Goal: Transaction & Acquisition: Purchase product/service

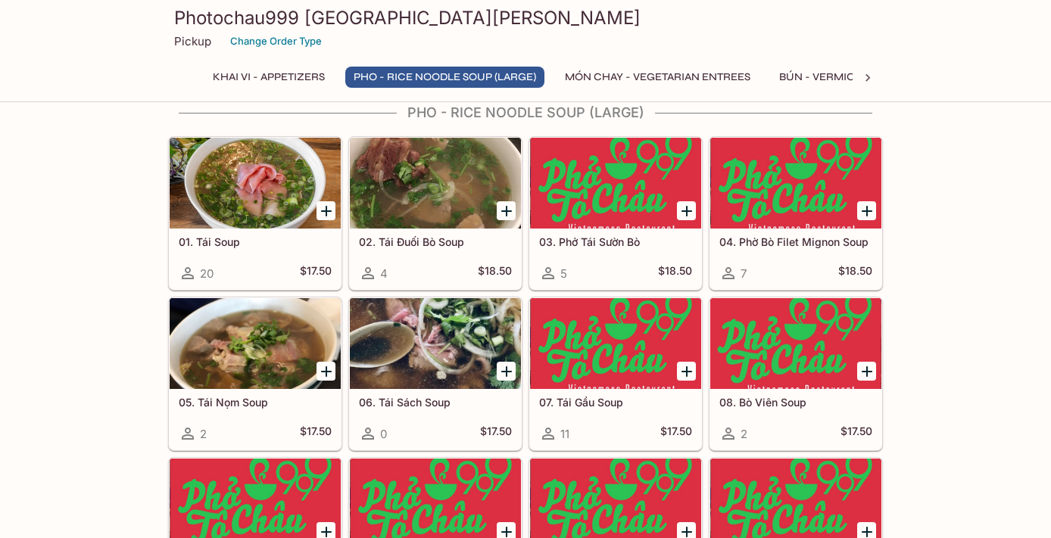
scroll to position [561, 0]
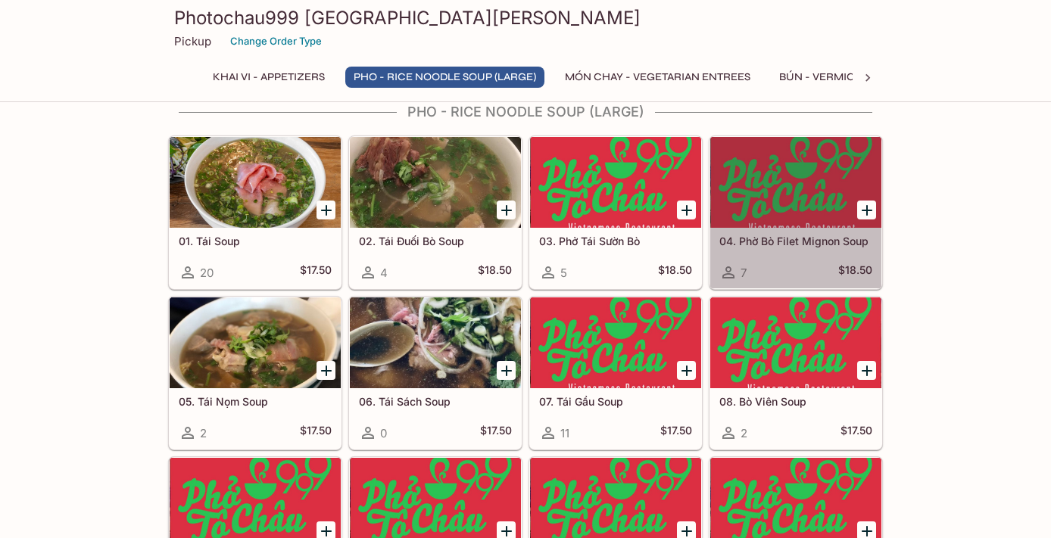
click at [758, 245] on h5 "04. Phờ Bò Filet Mignon Soup" at bounding box center [795, 241] width 153 height 13
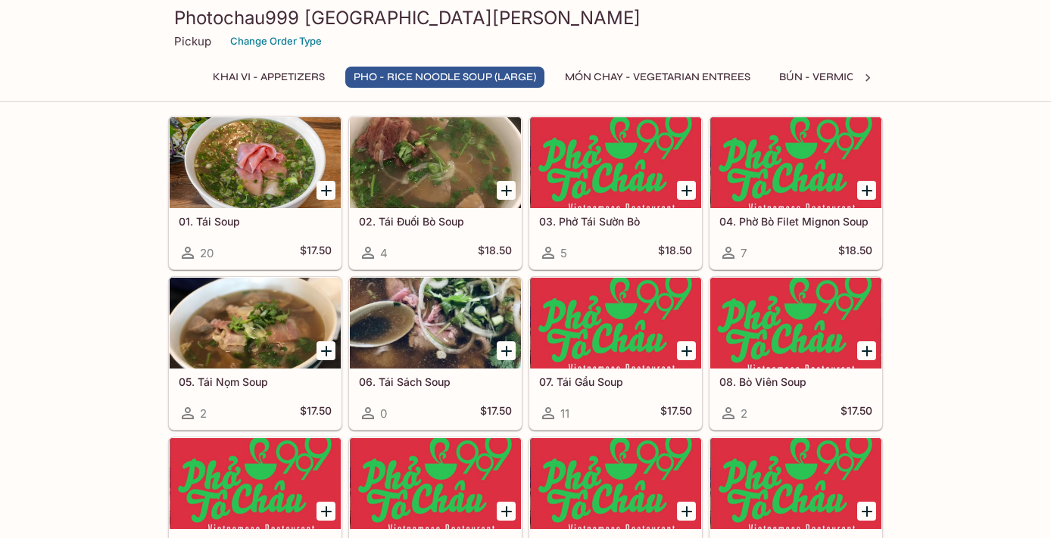
scroll to position [582, 0]
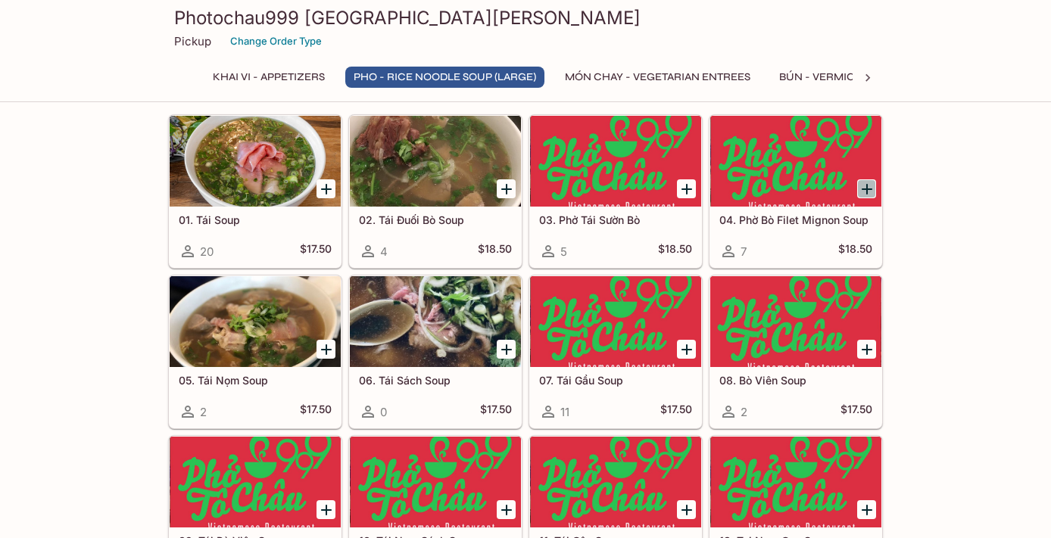
click at [868, 189] on icon "Add 04. Phờ Bò Filet Mignon Soup" at bounding box center [866, 189] width 11 height 11
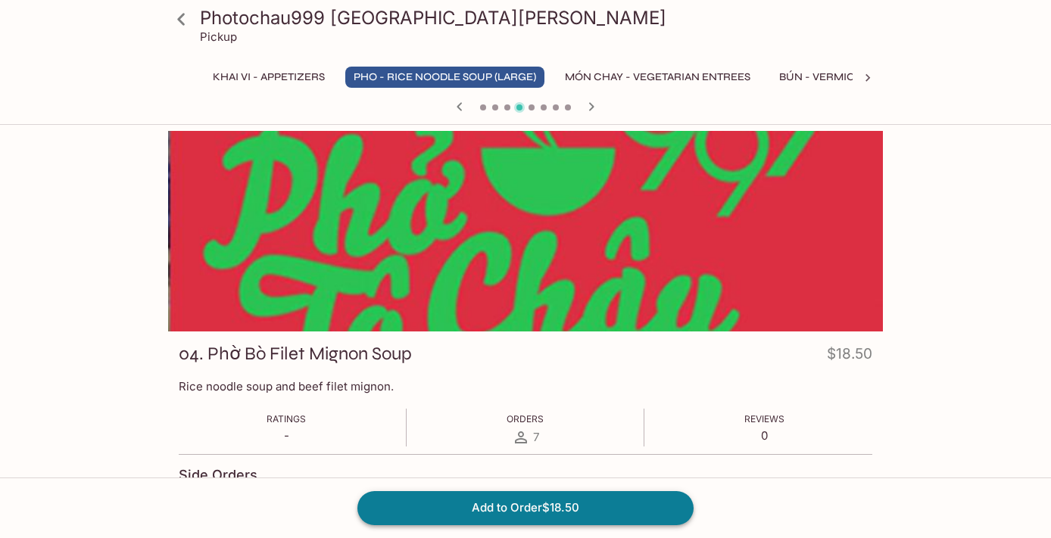
click at [444, 507] on button "Add to Order $18.50" at bounding box center [525, 507] width 336 height 33
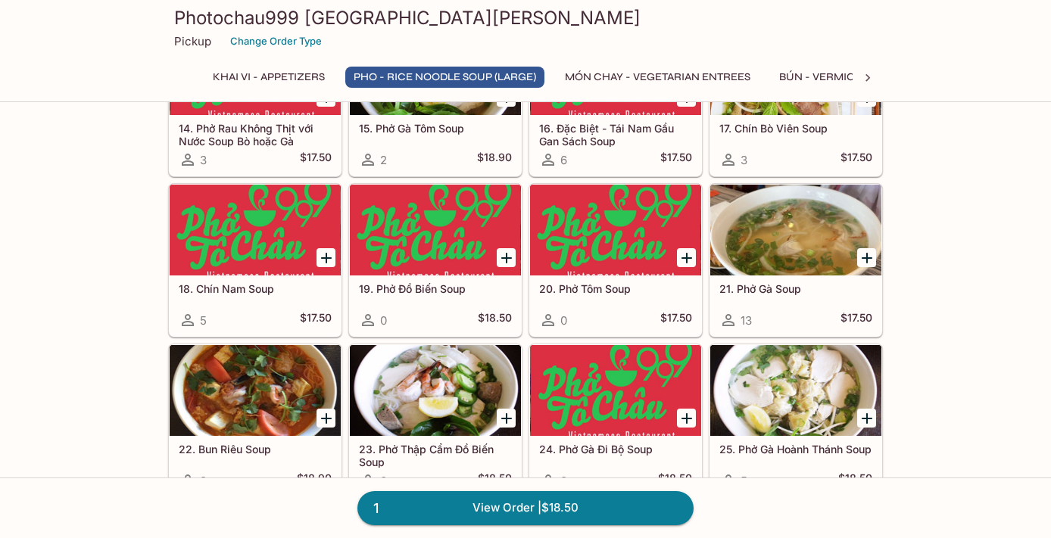
scroll to position [1155, 0]
click at [867, 254] on icon "Add 21. Phở Gà Soup" at bounding box center [866, 258] width 11 height 11
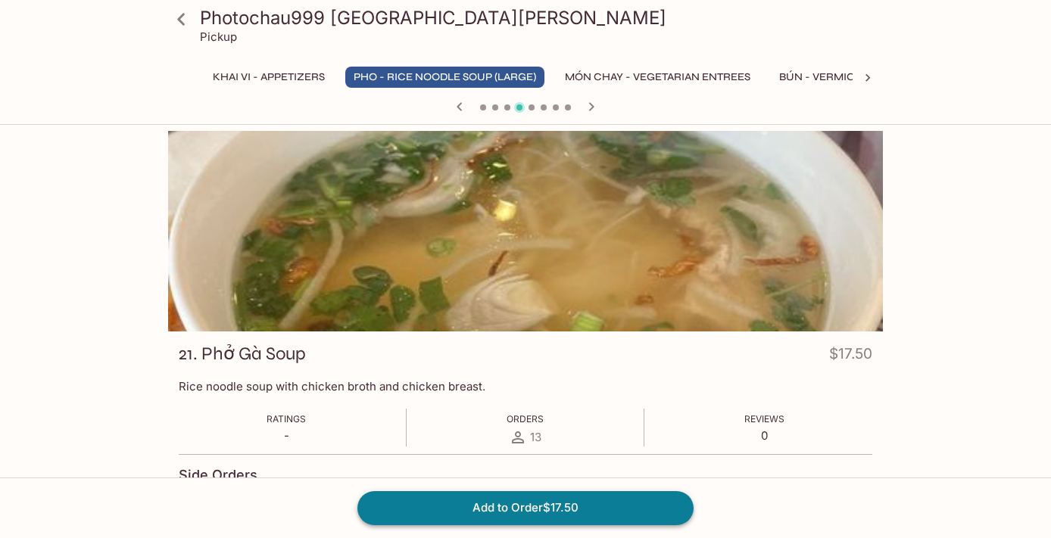
click at [566, 503] on button "Add to Order $17.50" at bounding box center [525, 507] width 336 height 33
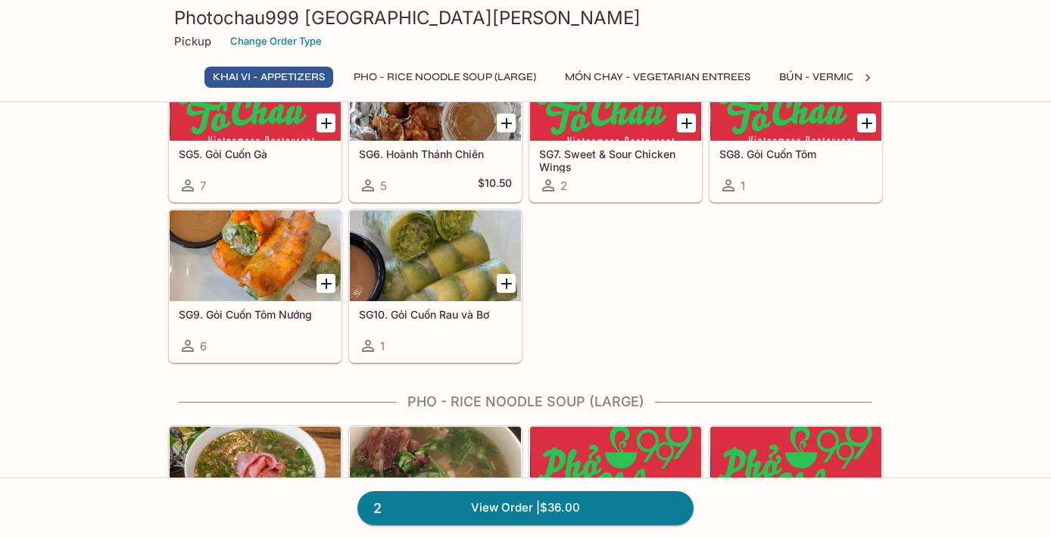
scroll to position [298, 0]
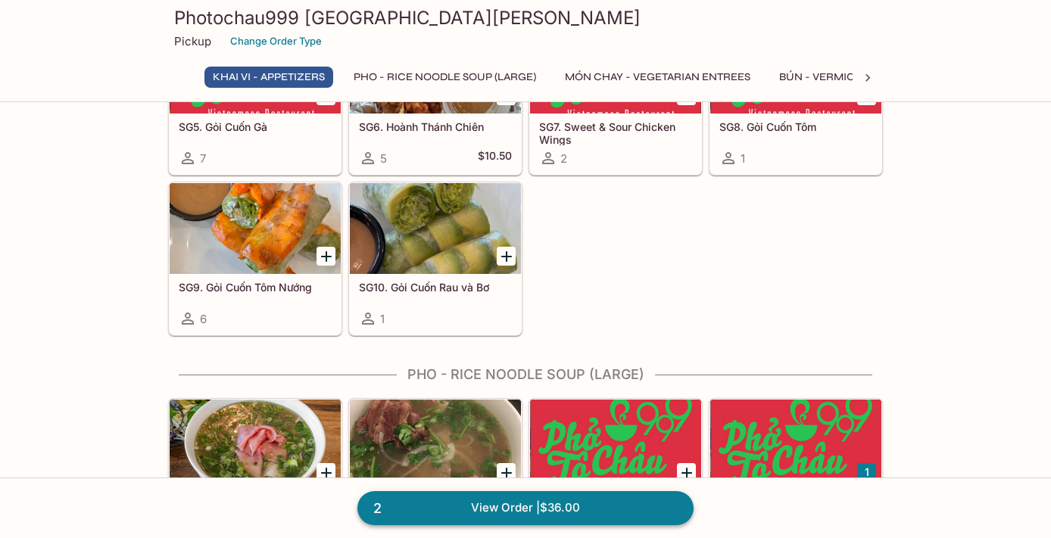
click at [559, 515] on link "2 View Order | $36.00" at bounding box center [525, 507] width 336 height 33
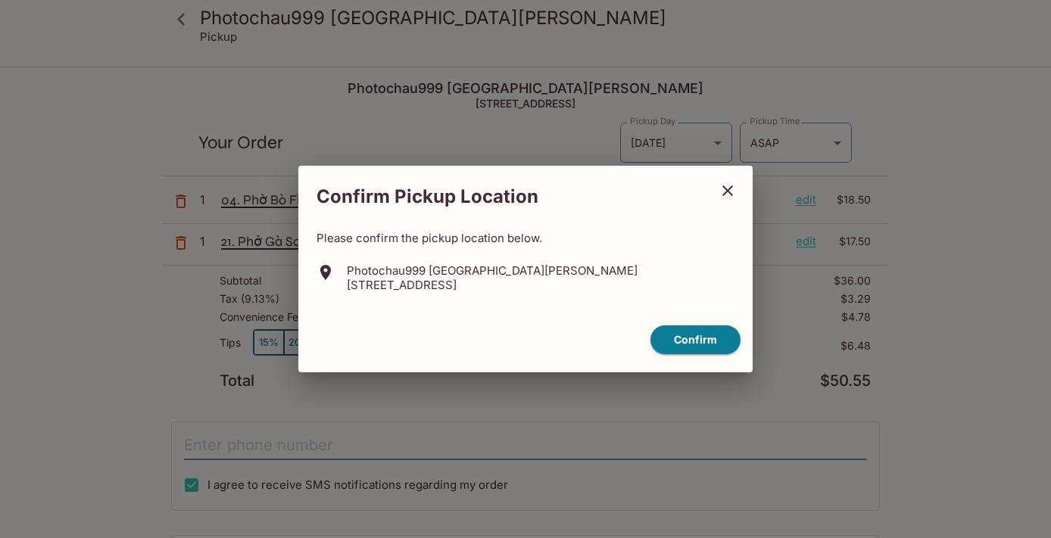
click at [725, 186] on icon "close" at bounding box center [727, 191] width 18 height 18
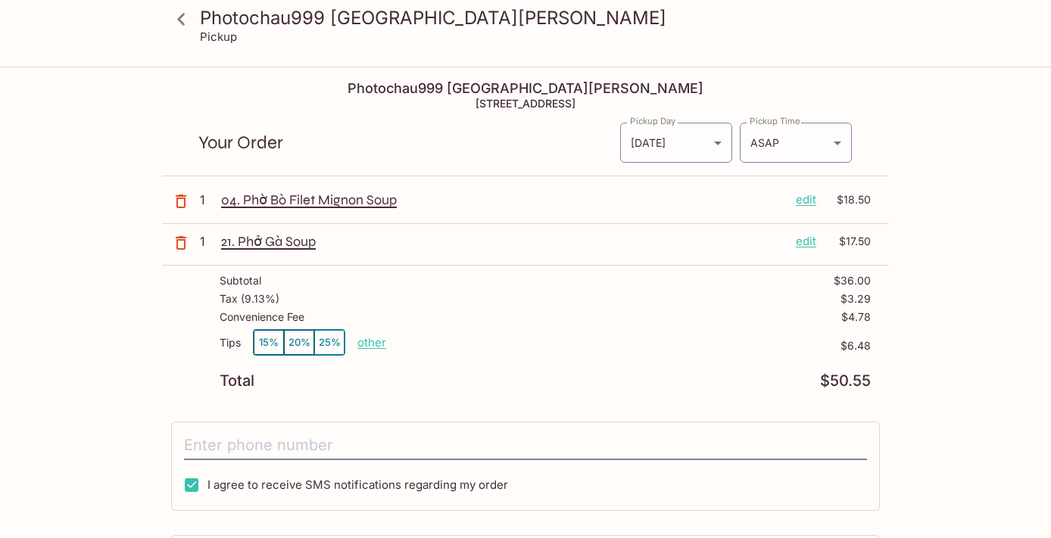
click at [368, 341] on p "other" at bounding box center [371, 342] width 29 height 14
drag, startPoint x: 484, startPoint y: 343, endPoint x: 428, endPoint y: 343, distance: 56.0
click at [373, 343] on p "other" at bounding box center [371, 342] width 29 height 14
drag, startPoint x: 452, startPoint y: 346, endPoint x: 497, endPoint y: 348, distance: 45.5
click at [497, 348] on div "Tips 15% 20% 25% Done 6.48 $6.48" at bounding box center [545, 351] width 651 height 45
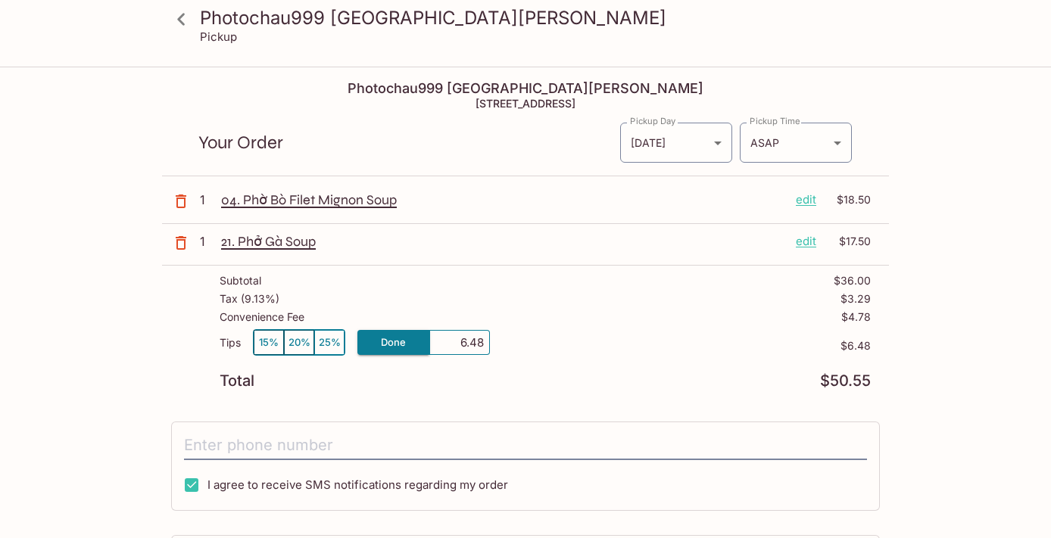
type input "0.00"
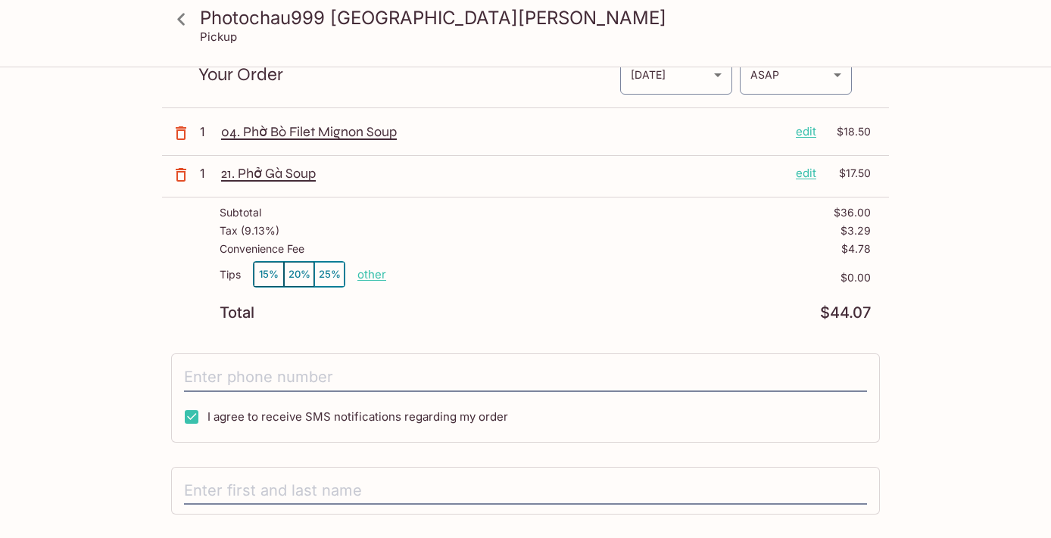
scroll to position [73, 0]
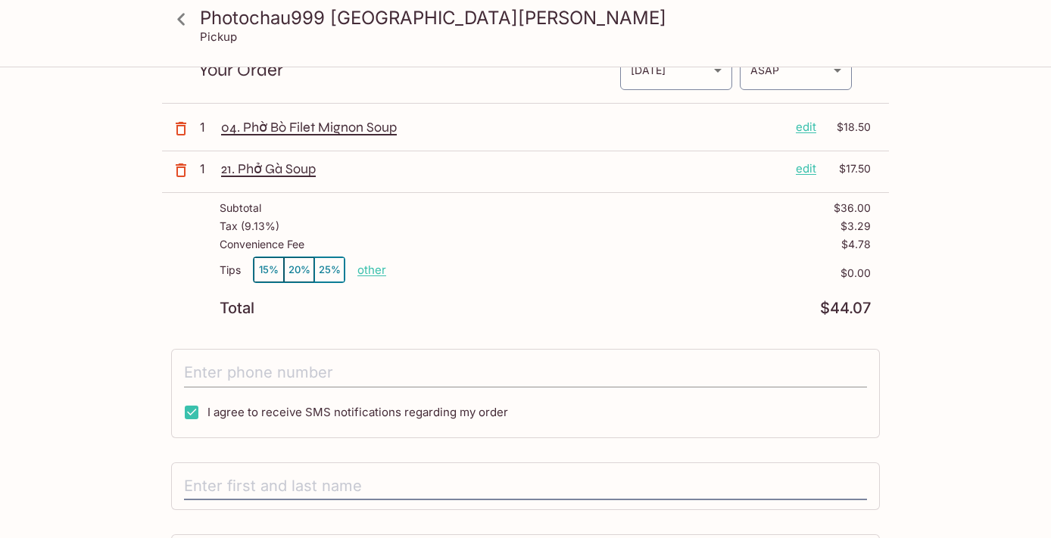
click at [410, 370] on input "tel" at bounding box center [525, 373] width 683 height 29
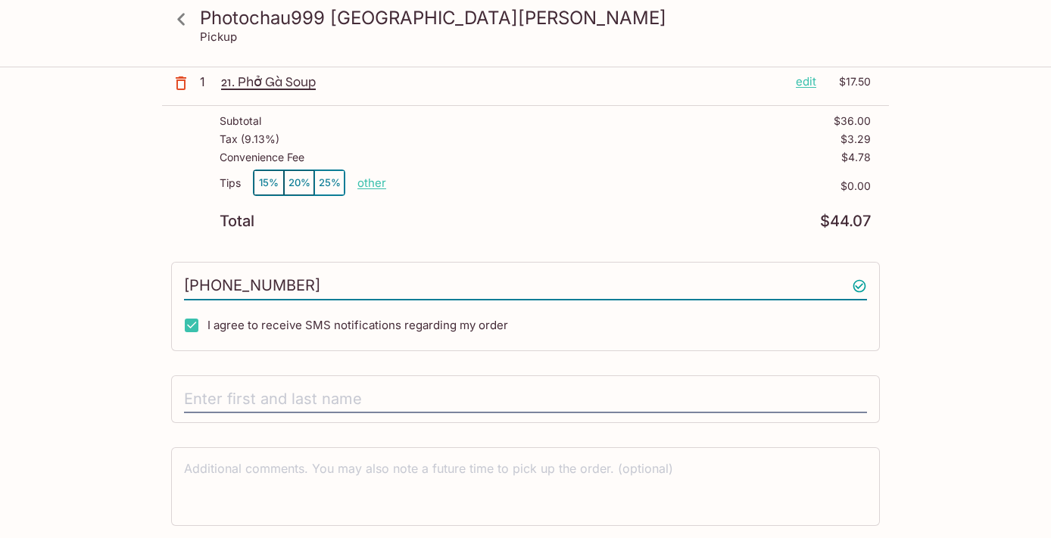
scroll to position [209, 0]
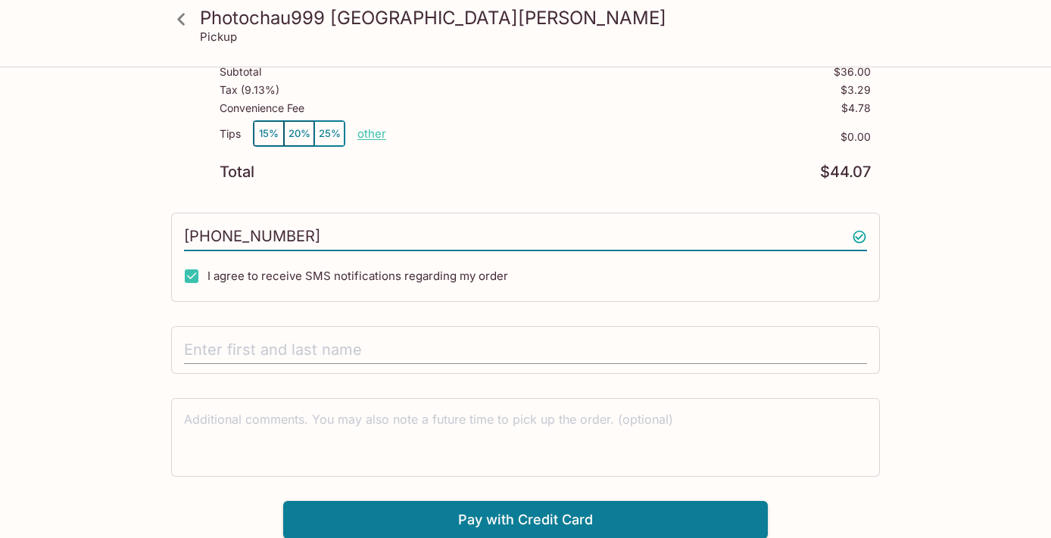
click at [399, 353] on input "text" at bounding box center [525, 350] width 683 height 29
drag, startPoint x: 313, startPoint y: 236, endPoint x: 157, endPoint y: 232, distance: 156.0
click at [157, 232] on div "Photochau999 [GEOGRAPHIC_DATA][PERSON_NAME] Pickup Photochau999 [GEOGRAPHIC_DAT…" at bounding box center [525, 199] width 969 height 680
type input "9"
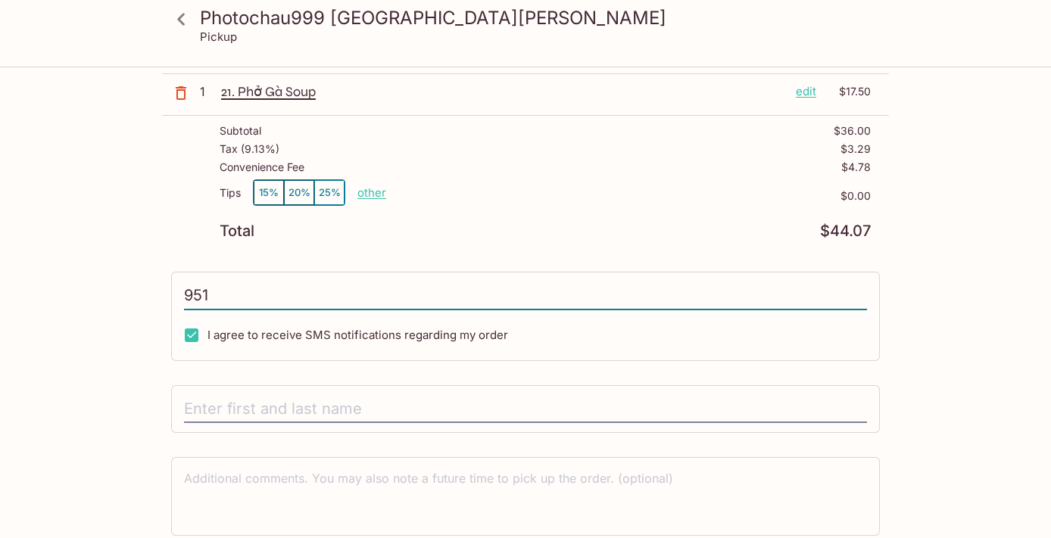
scroll to position [153, 0]
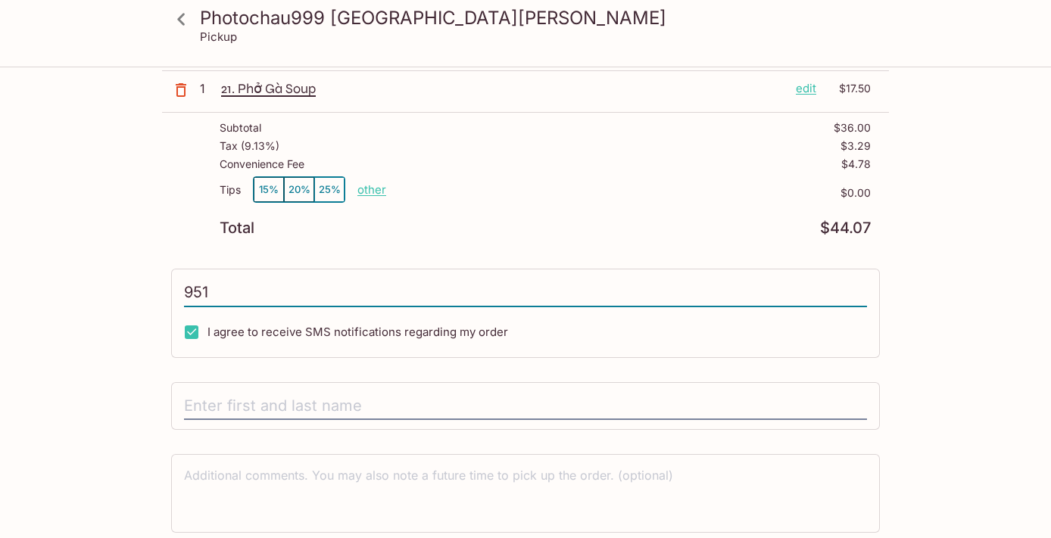
drag, startPoint x: 247, startPoint y: 293, endPoint x: 123, endPoint y: 293, distance: 123.4
click at [120, 293] on div "Photochau999 [GEOGRAPHIC_DATA][PERSON_NAME] Pickup Photochau999 [GEOGRAPHIC_DAT…" at bounding box center [525, 255] width 969 height 680
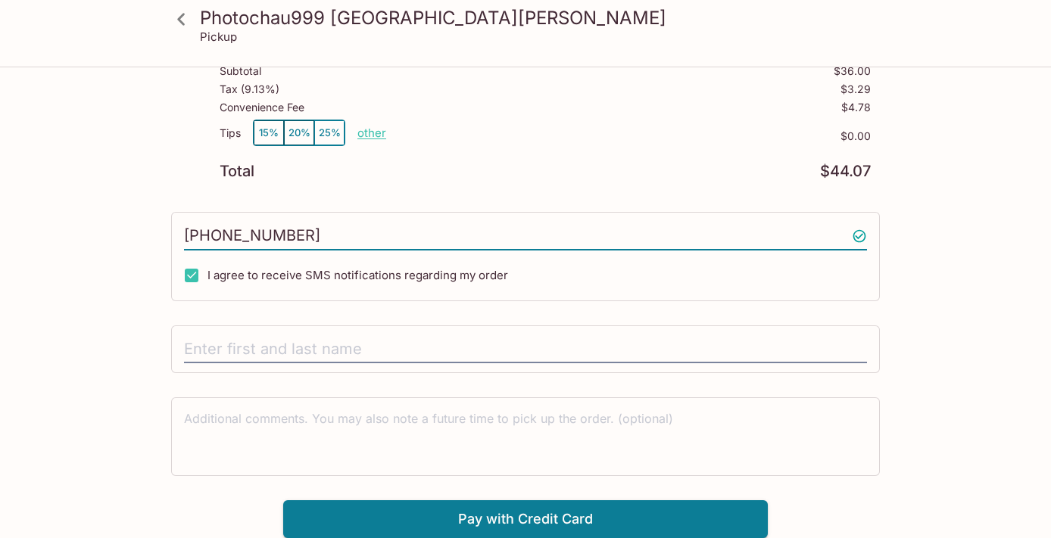
scroll to position [209, 0]
type input "[PHONE_NUMBER]"
click at [232, 342] on input "text" at bounding box center [525, 350] width 683 height 29
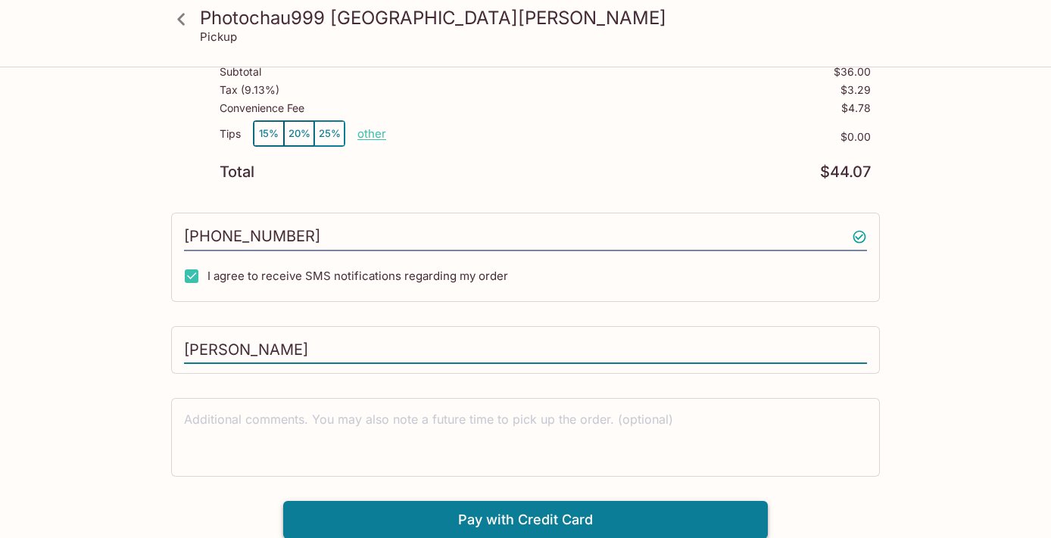
type input "[PERSON_NAME]"
click at [375, 511] on button "Pay with Credit Card" at bounding box center [525, 520] width 484 height 38
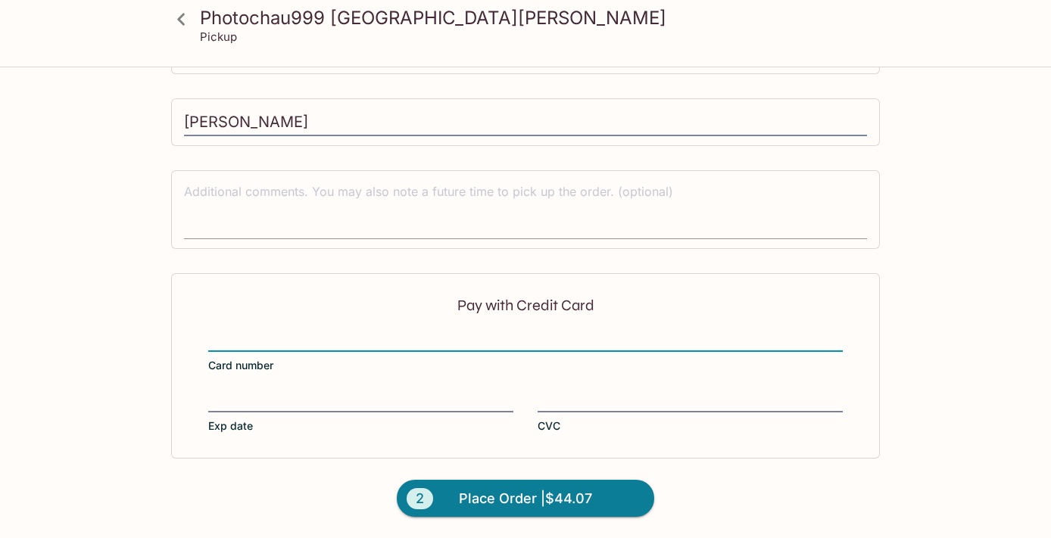
scroll to position [436, 0]
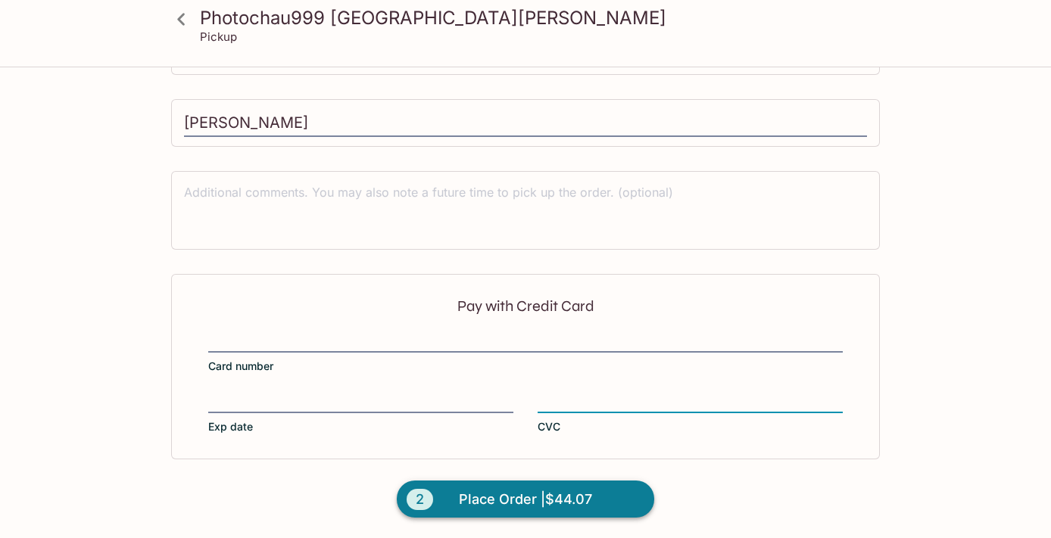
click at [525, 503] on span "Place Order | $44.07" at bounding box center [525, 499] width 133 height 24
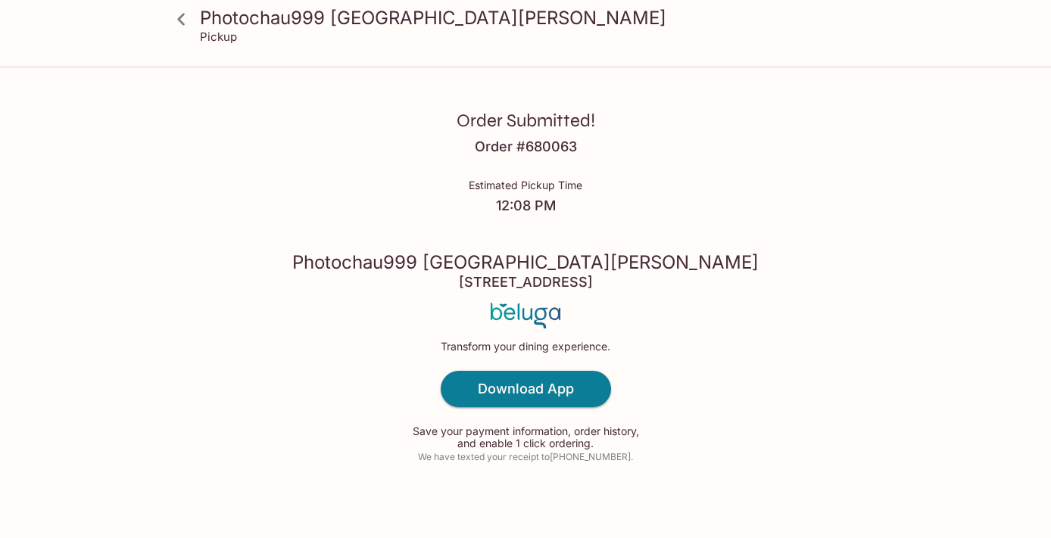
click at [182, 17] on icon at bounding box center [181, 19] width 26 height 26
